Goal: Understand process/instructions: Learn how to perform a task or action

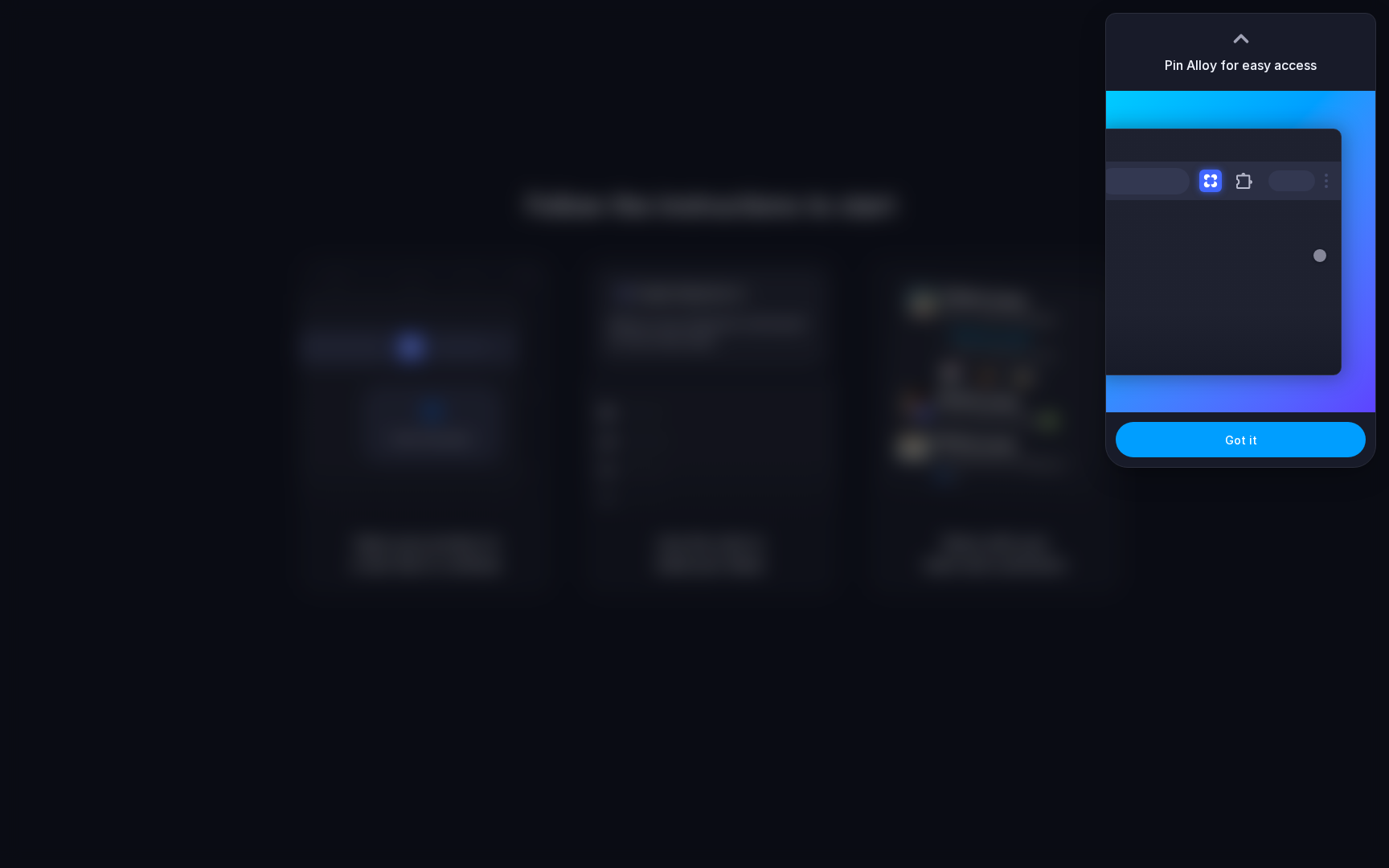
click at [1294, 430] on button "Got it" at bounding box center [1240, 439] width 250 height 35
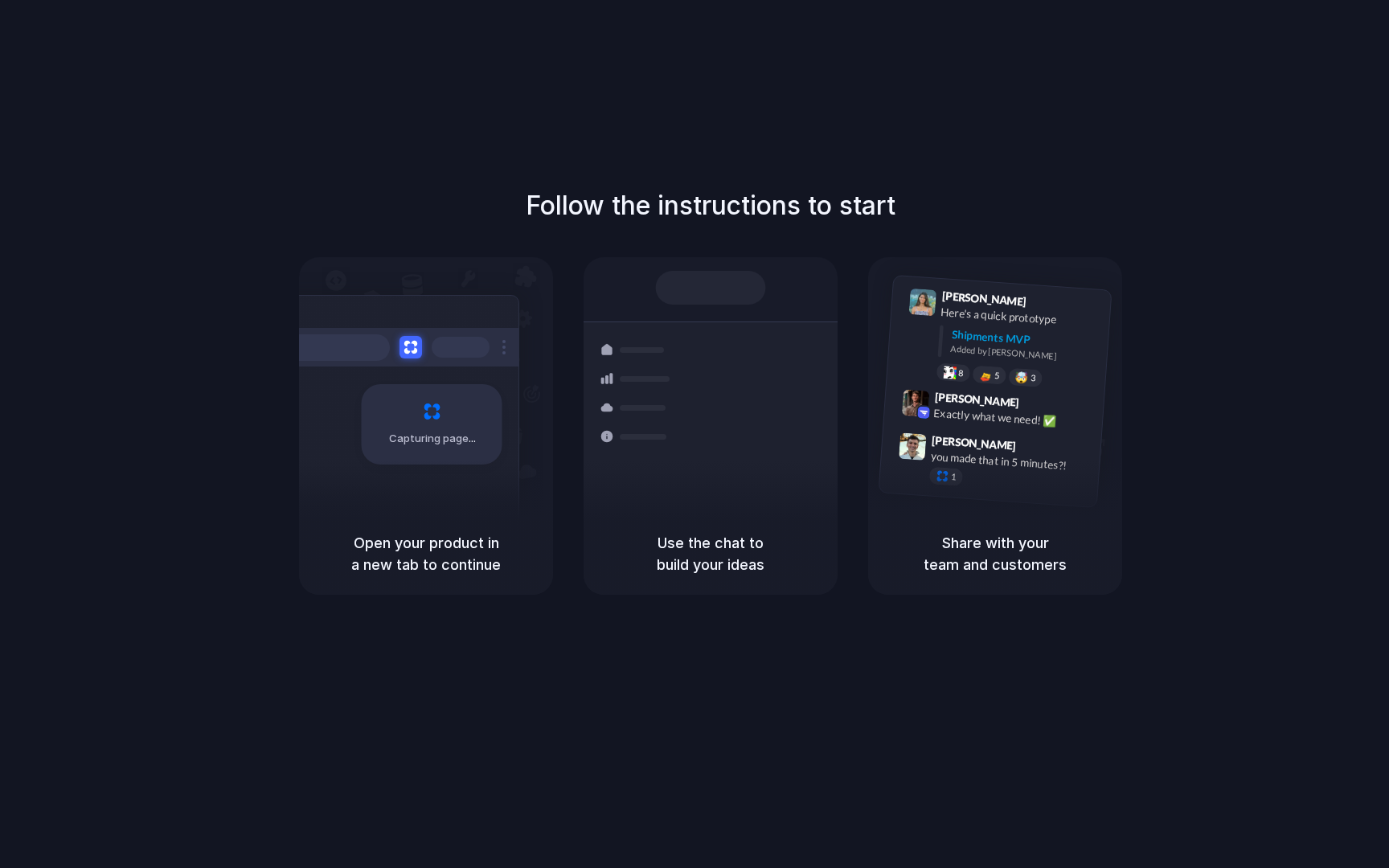
click at [527, 176] on div "Follow the instructions to start Capturing page Open your product in a new tab …" at bounding box center [711, 450] width 1421 height 900
